Goal: Use online tool/utility: Utilize a website feature to perform a specific function

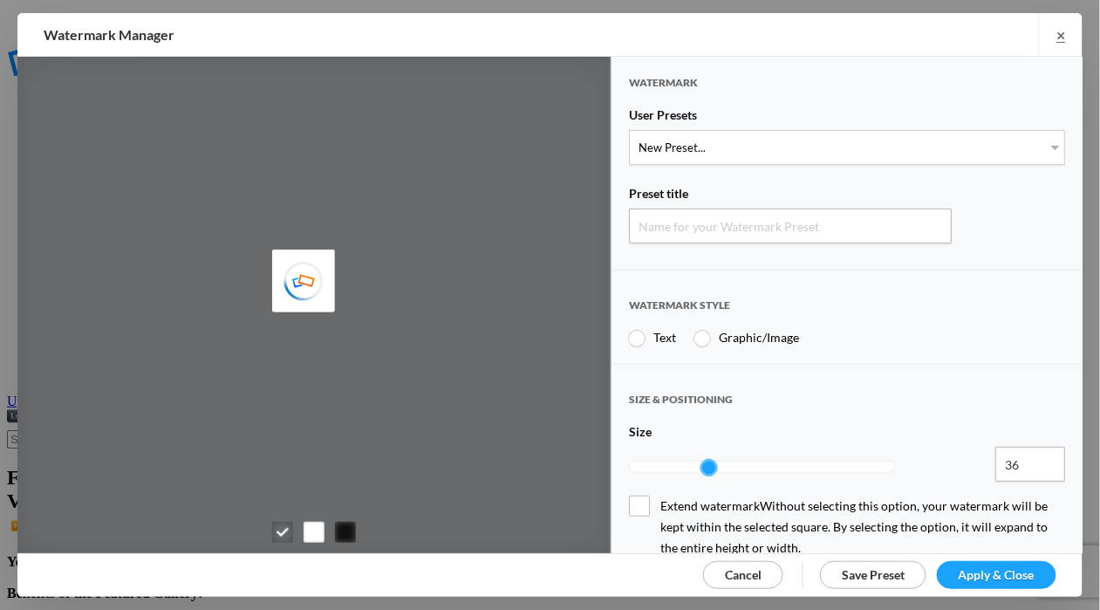
type input "Watermark-9/22/2025"
radio input "true"
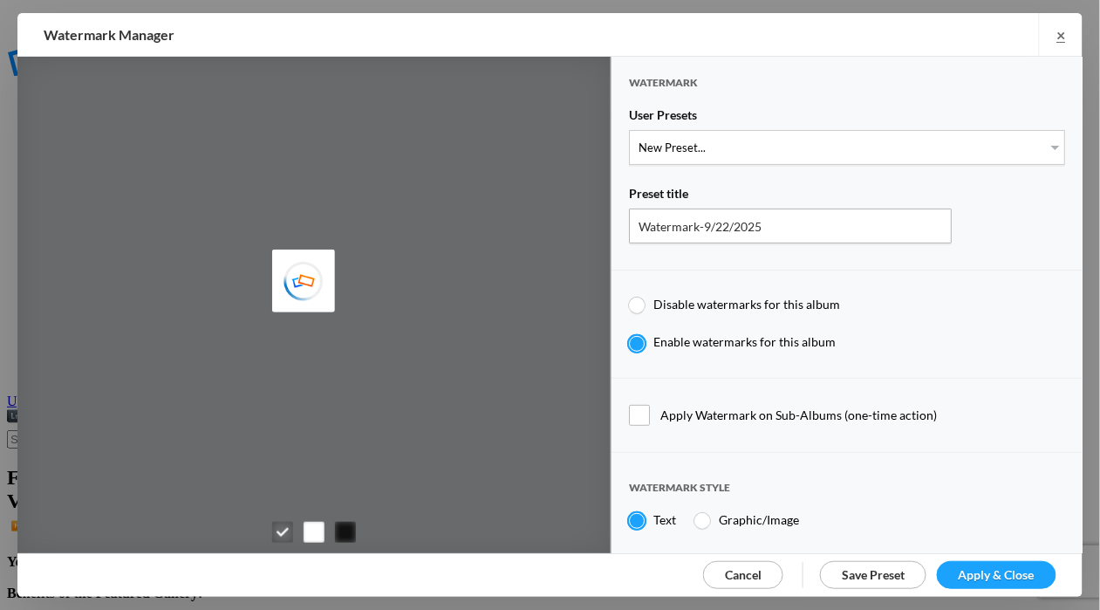
type input "[PERSON_NAME]"
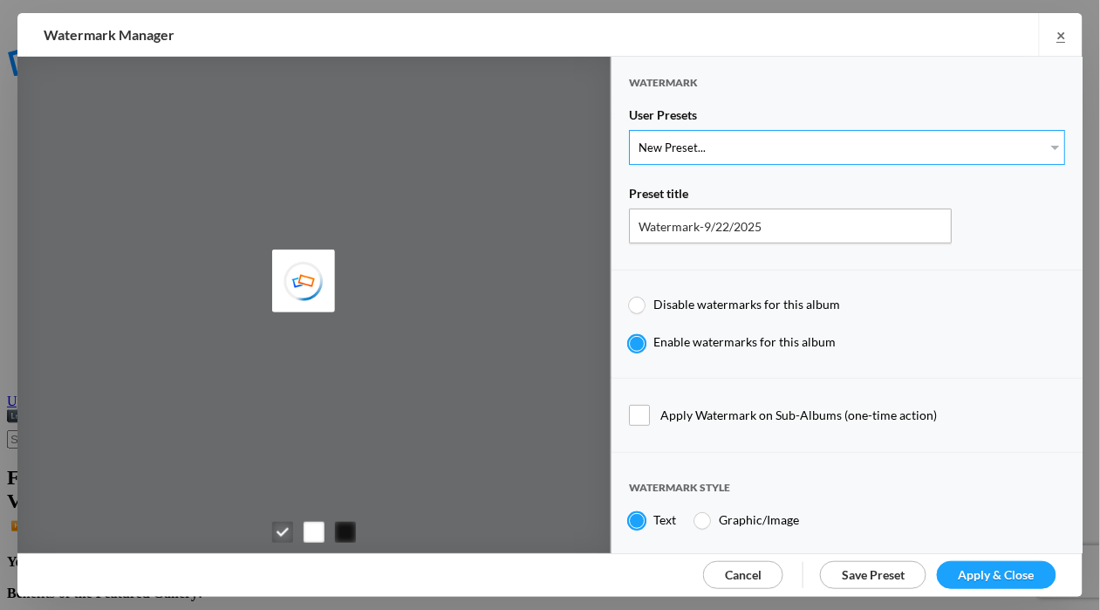
click at [1045, 145] on select "New Preset... WhiteCPwatermark BlackCPwatermark capBLACK CAPWHITE GIFWHITE GIFB…" at bounding box center [847, 147] width 436 height 35
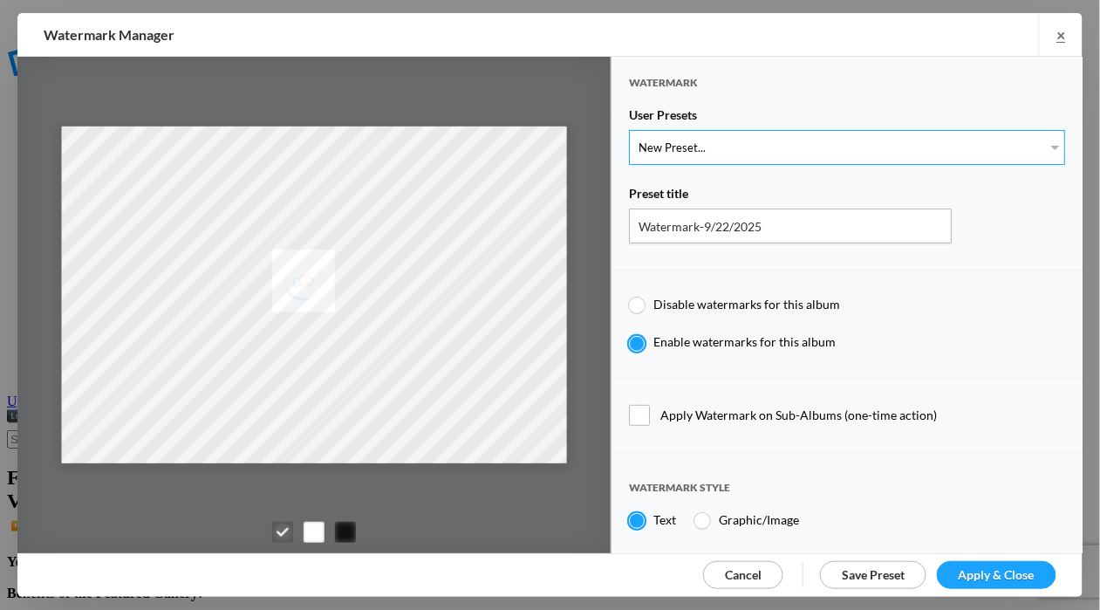
select select "1: Object"
click at [629, 130] on select "New Preset... WhiteCPwatermark BlackCPwatermark capBLACK CAPWHITE GIFWHITE GIFB…" at bounding box center [847, 147] width 436 height 35
type input "WhiteCPwatermark"
radio input "false"
radio input "true"
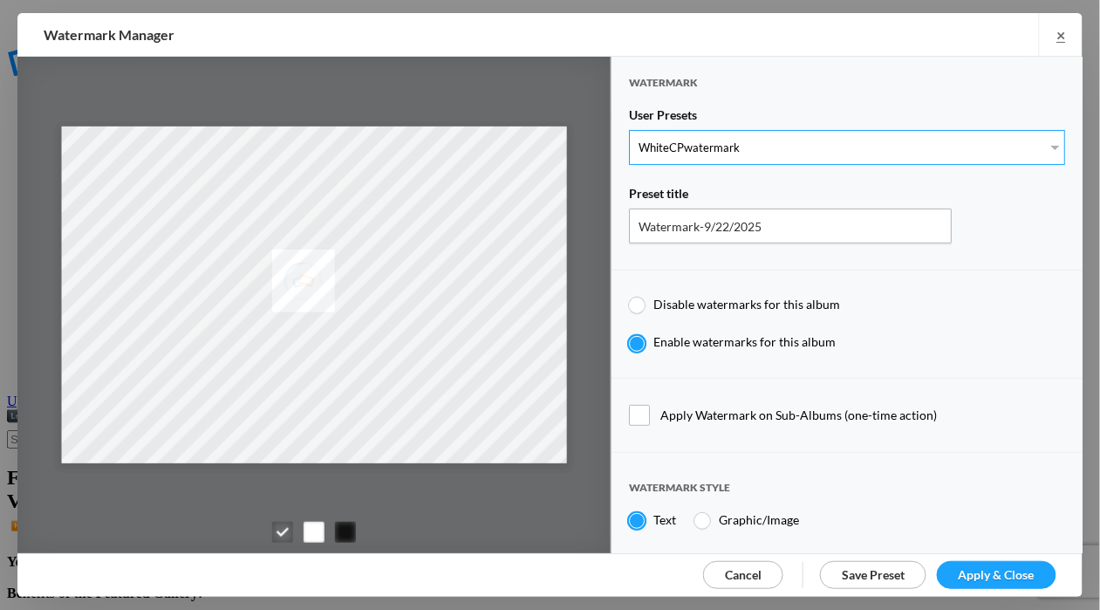
type input "41"
radio input "true"
radio input "false"
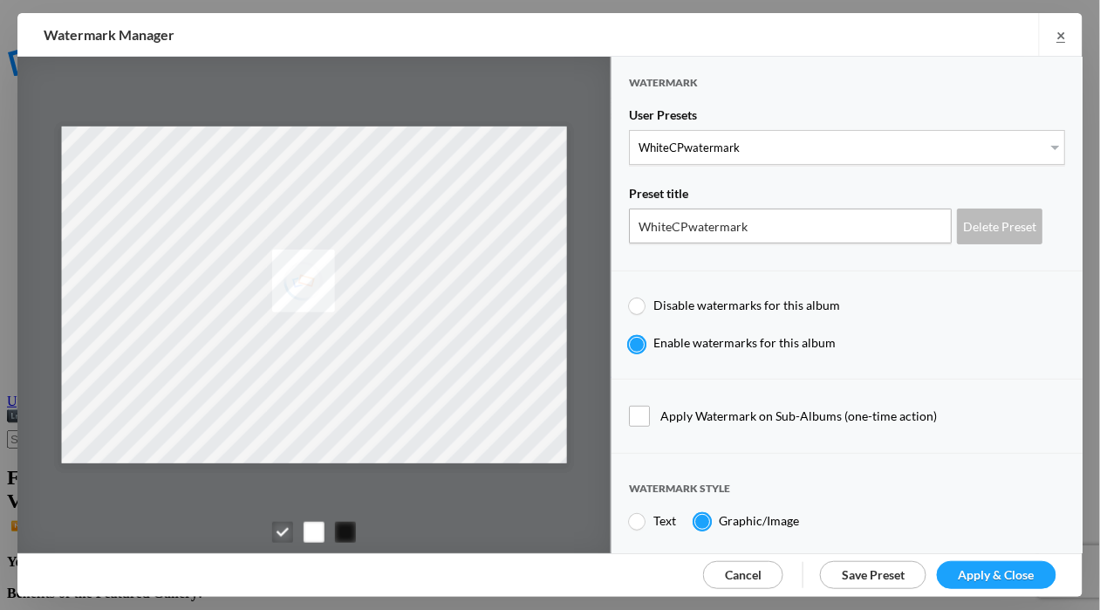
click at [990, 569] on span "Apply & Close" at bounding box center [997, 574] width 76 height 15
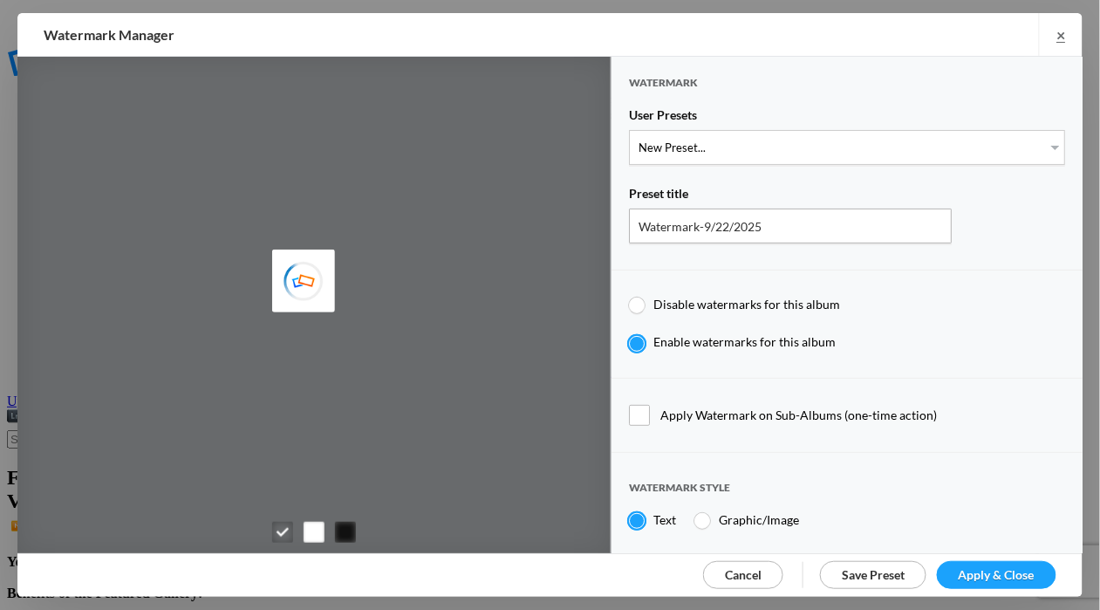
type input "[PERSON_NAME]"
type input "WhiteCPwatermark"
radio input "false"
radio input "true"
type input "41"
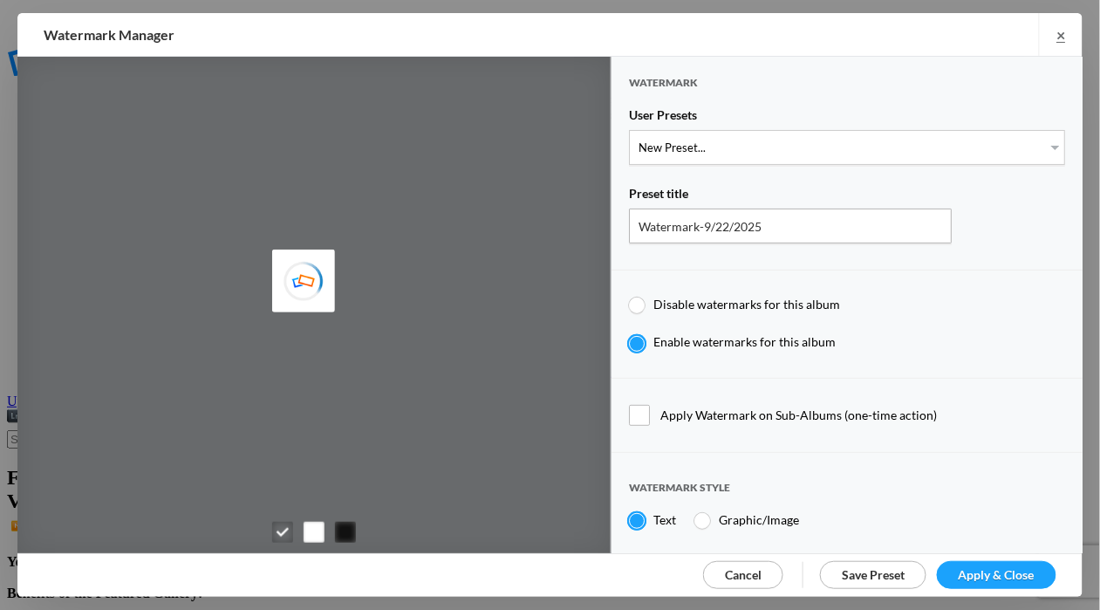
radio input "true"
radio input "false"
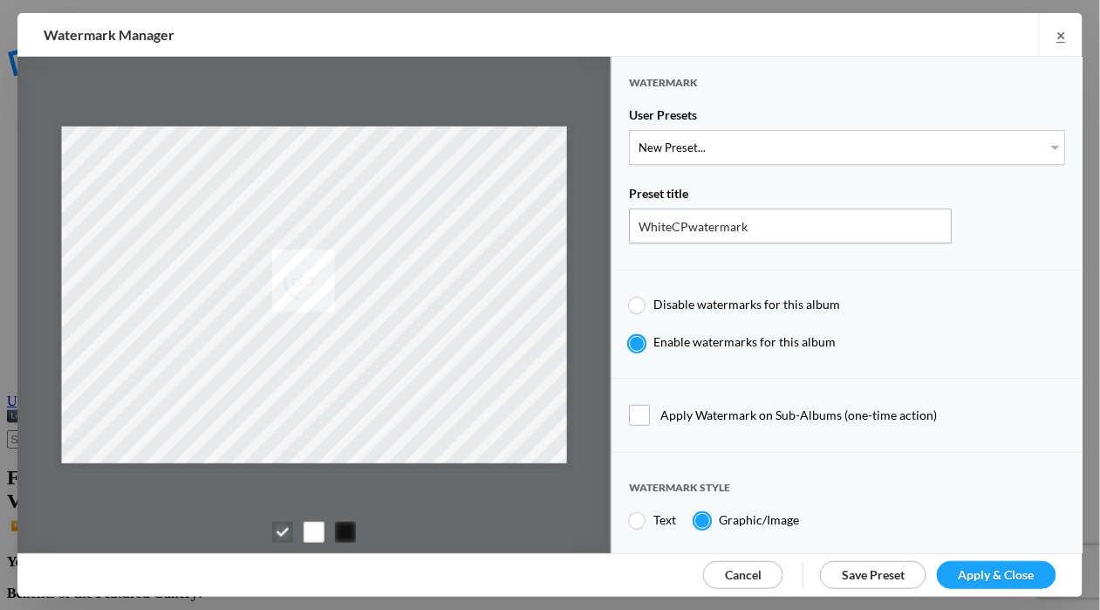
click at [732, 572] on span "Cancel" at bounding box center [743, 574] width 37 height 15
